Goal: Transaction & Acquisition: Purchase product/service

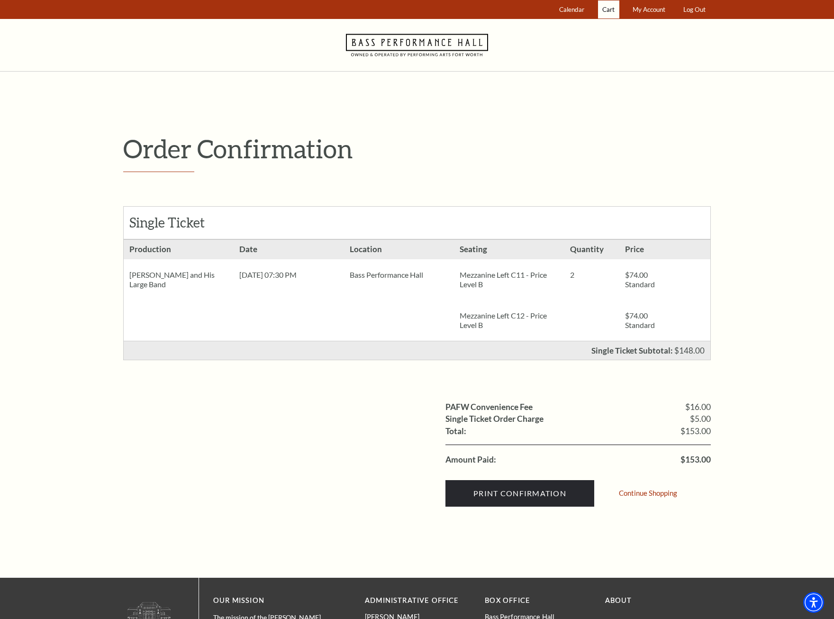
click at [610, 7] on span "Cart" at bounding box center [608, 10] width 12 height 8
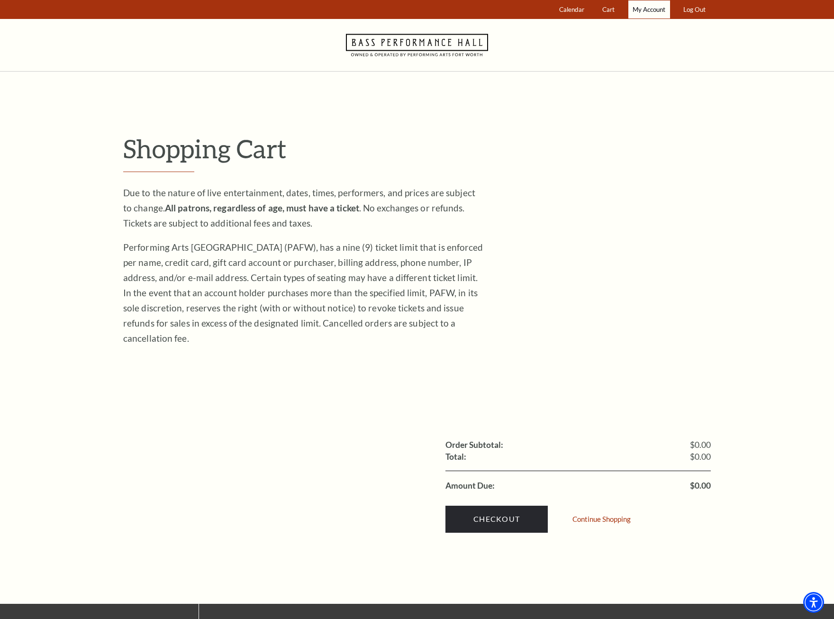
click at [652, 14] on link "My Account" at bounding box center [649, 9] width 42 height 18
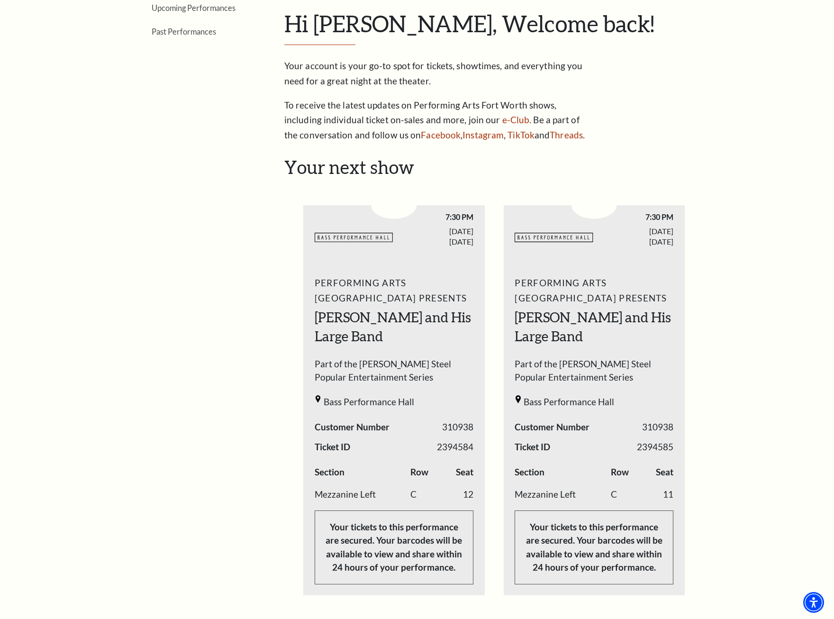
scroll to position [237, 0]
